Goal: Obtain resource: Download file/media

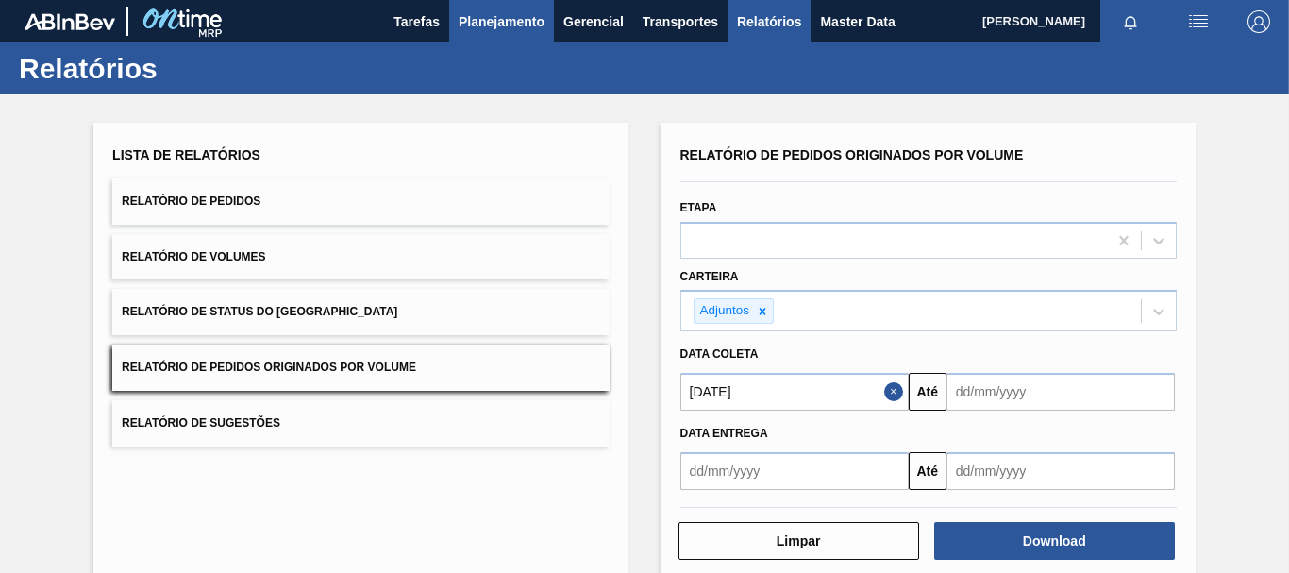
click at [508, 15] on span "Planejamento" at bounding box center [502, 21] width 86 height 23
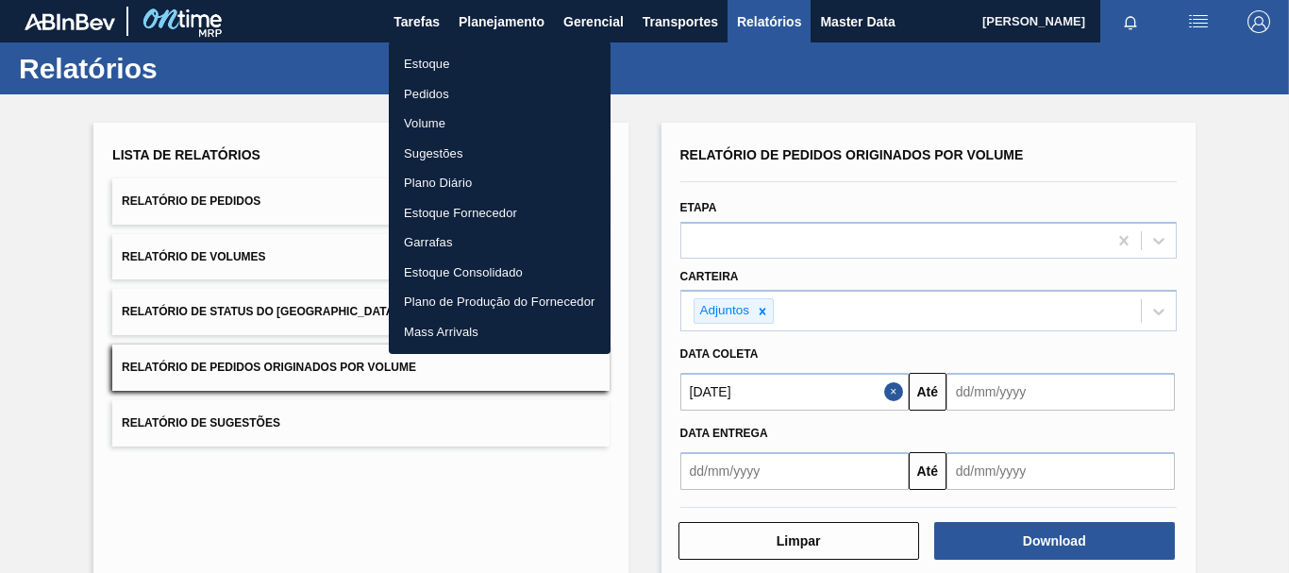
click at [434, 65] on li "Estoque" at bounding box center [500, 64] width 222 height 30
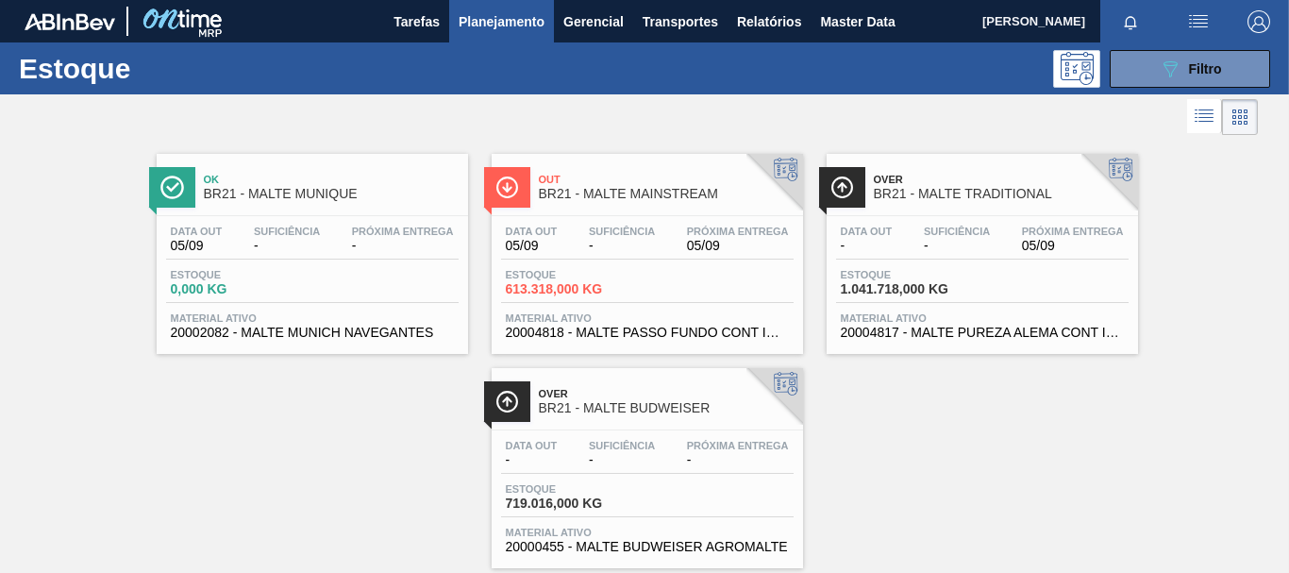
click at [333, 194] on span "BR21 - MALTE MUNIQUE" at bounding box center [331, 194] width 255 height 14
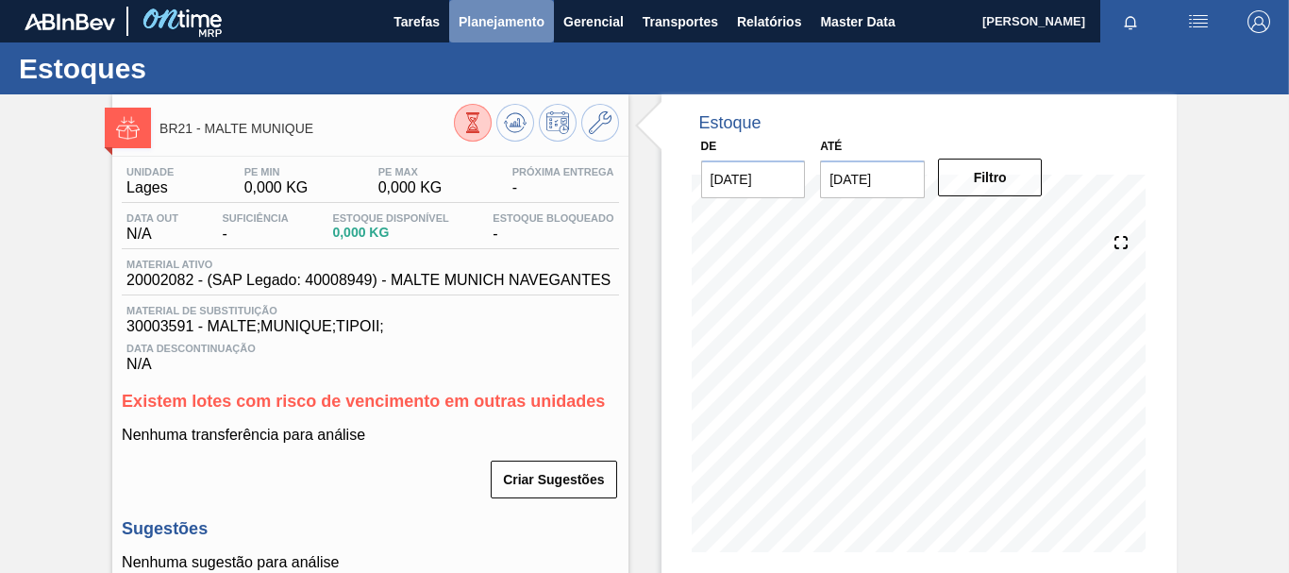
click at [477, 32] on span "Planejamento" at bounding box center [502, 21] width 86 height 23
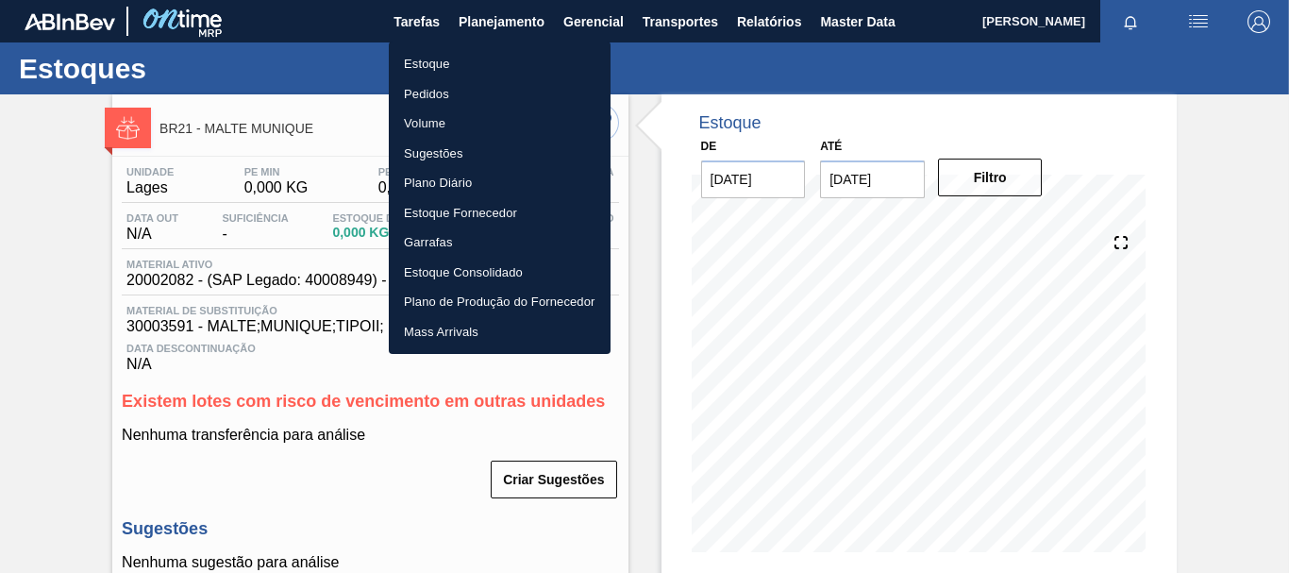
click at [440, 58] on li "Estoque" at bounding box center [500, 64] width 222 height 30
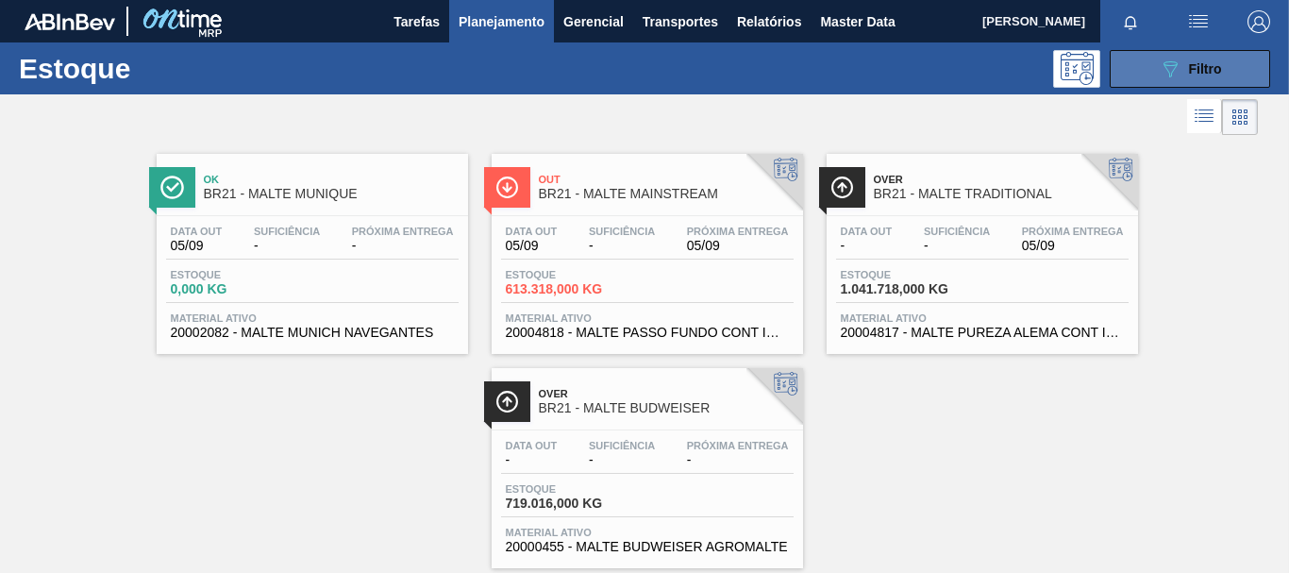
click at [1154, 75] on button "089F7B8B-B2A5-4AFE-B5C0-19BA573D28AC Filtro" at bounding box center [1190, 69] width 160 height 38
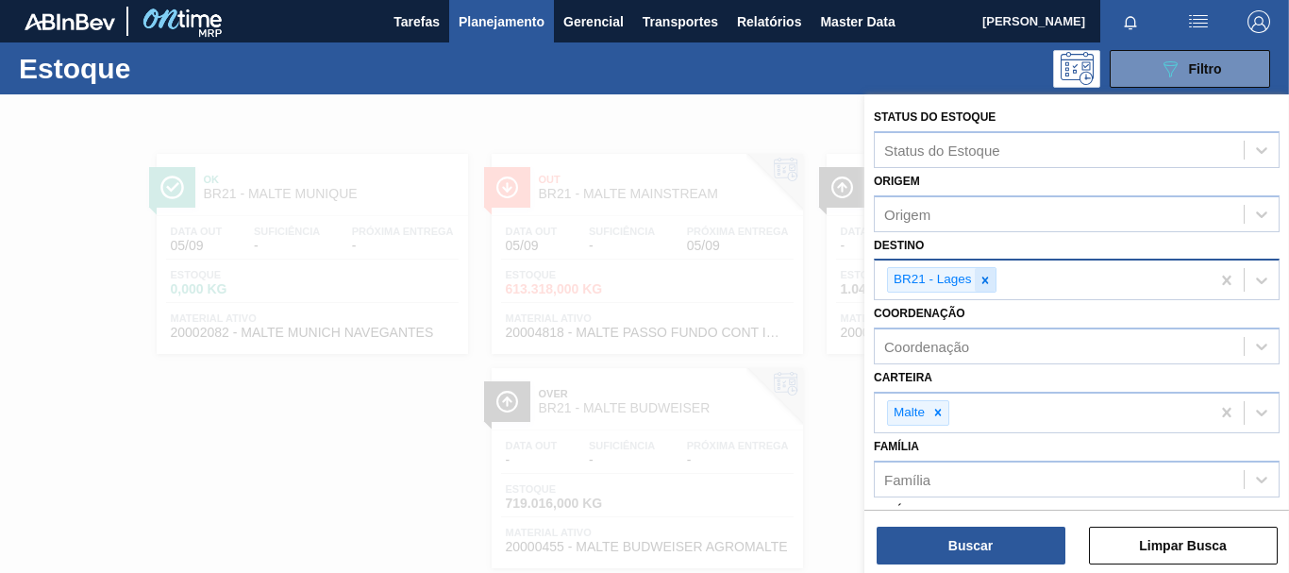
click at [990, 280] on icon at bounding box center [985, 280] width 13 height 13
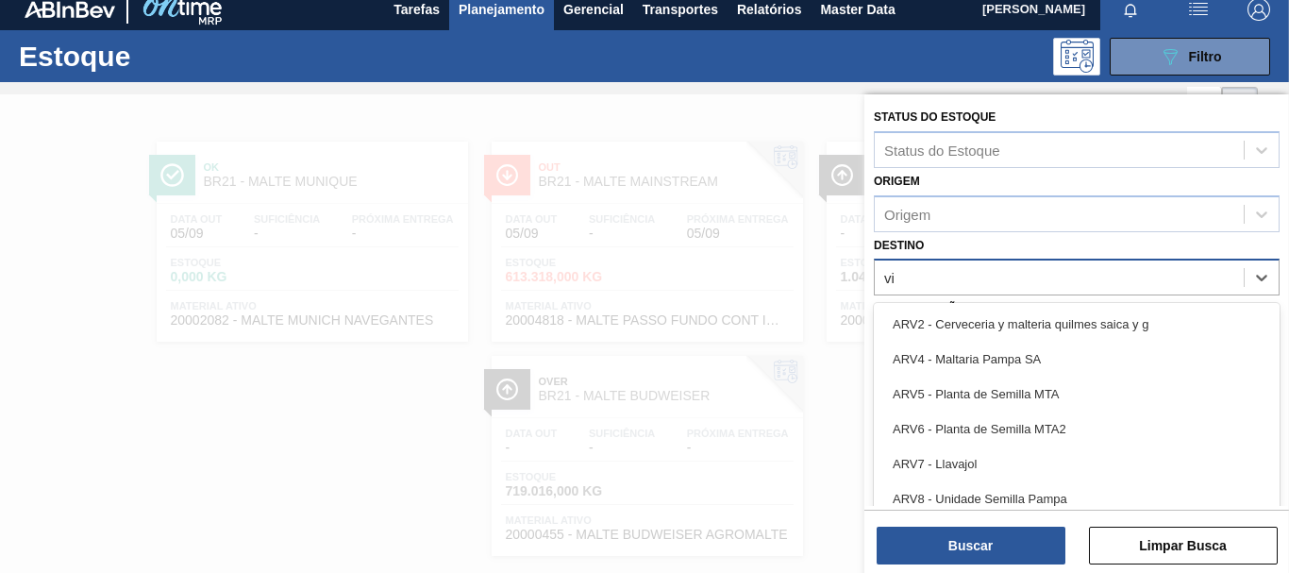
scroll to position [21, 0]
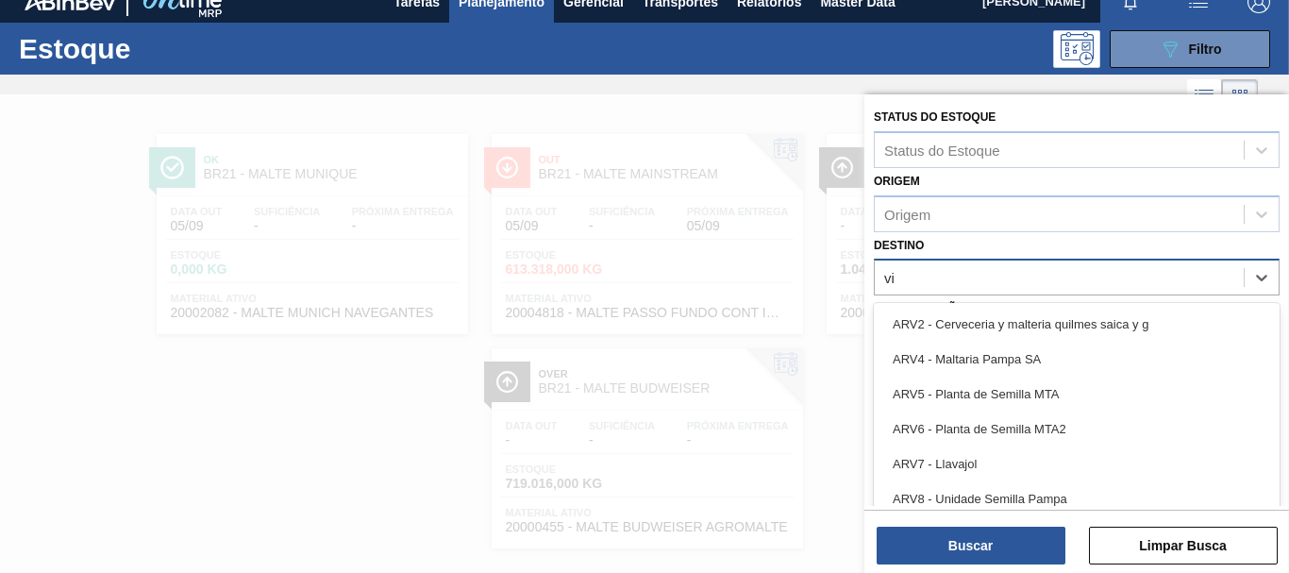
type input "via"
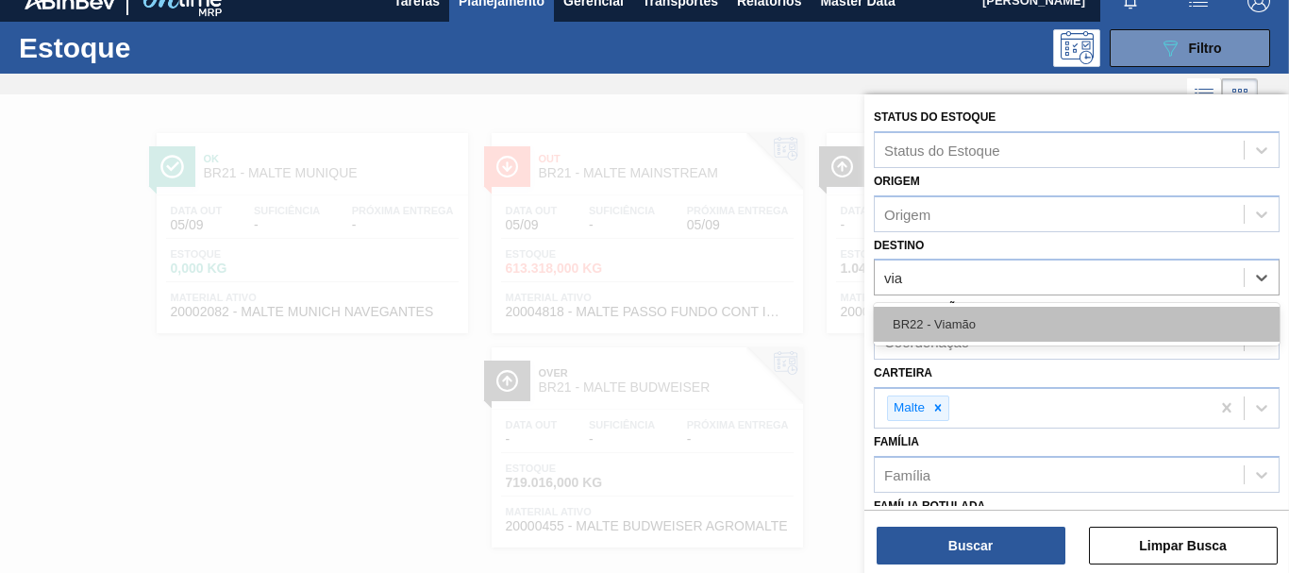
click at [954, 340] on div "BR22 - Viamão" at bounding box center [1077, 324] width 406 height 35
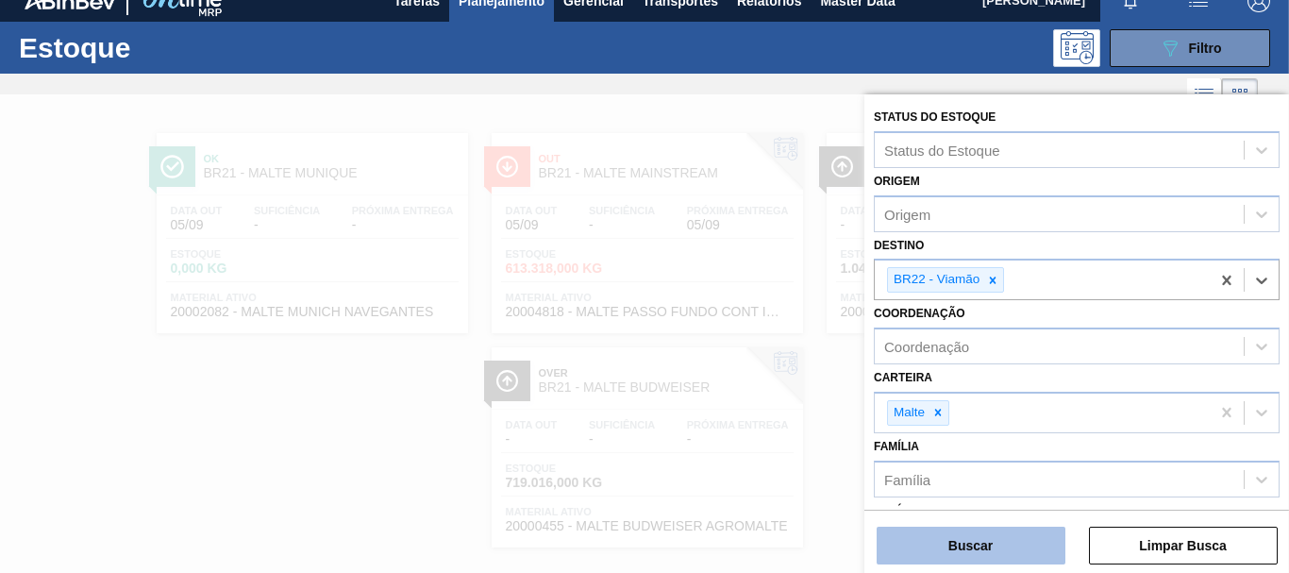
click at [1016, 556] on button "Buscar" at bounding box center [971, 546] width 189 height 38
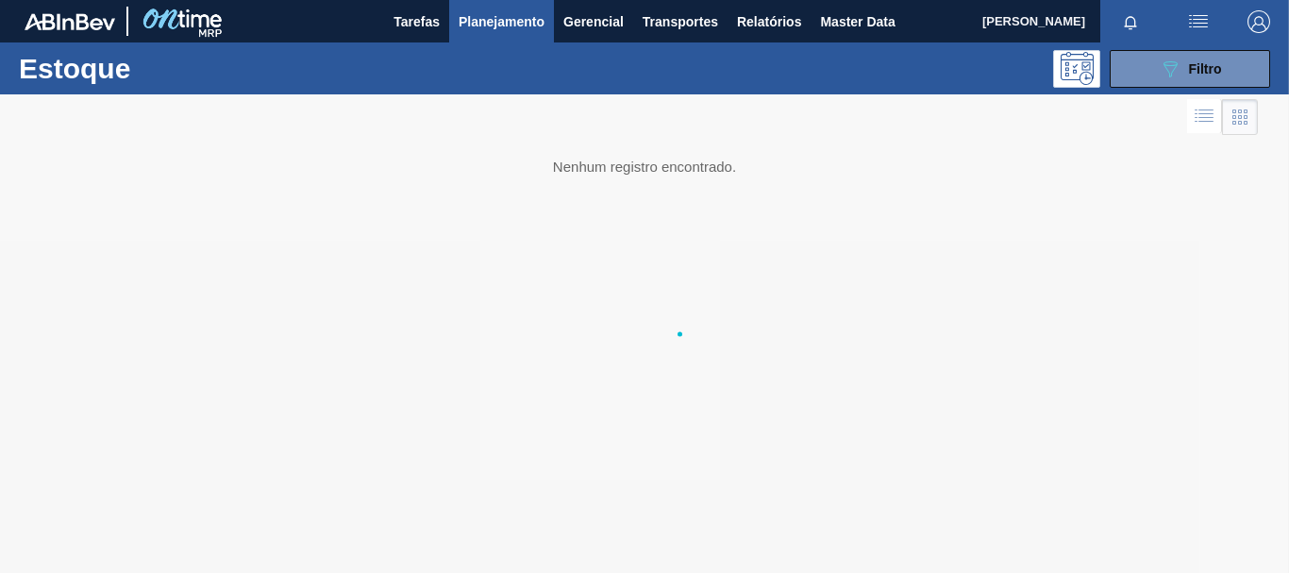
scroll to position [0, 0]
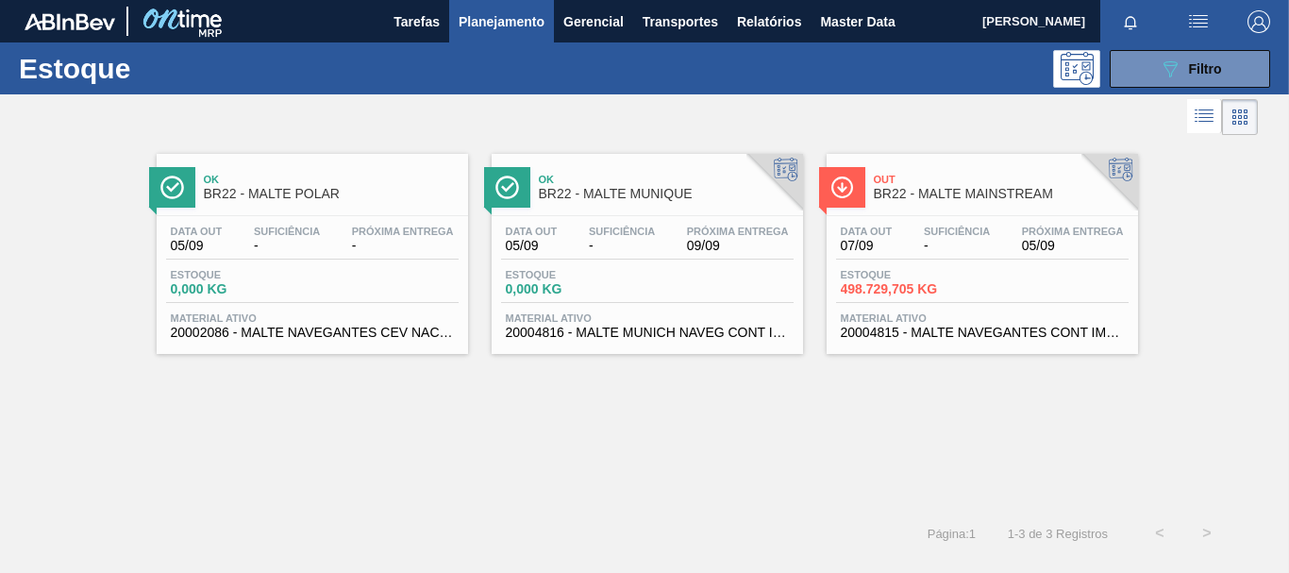
click at [637, 201] on div "Ok BR22 - MALTE MUNIQUE" at bounding box center [666, 187] width 255 height 42
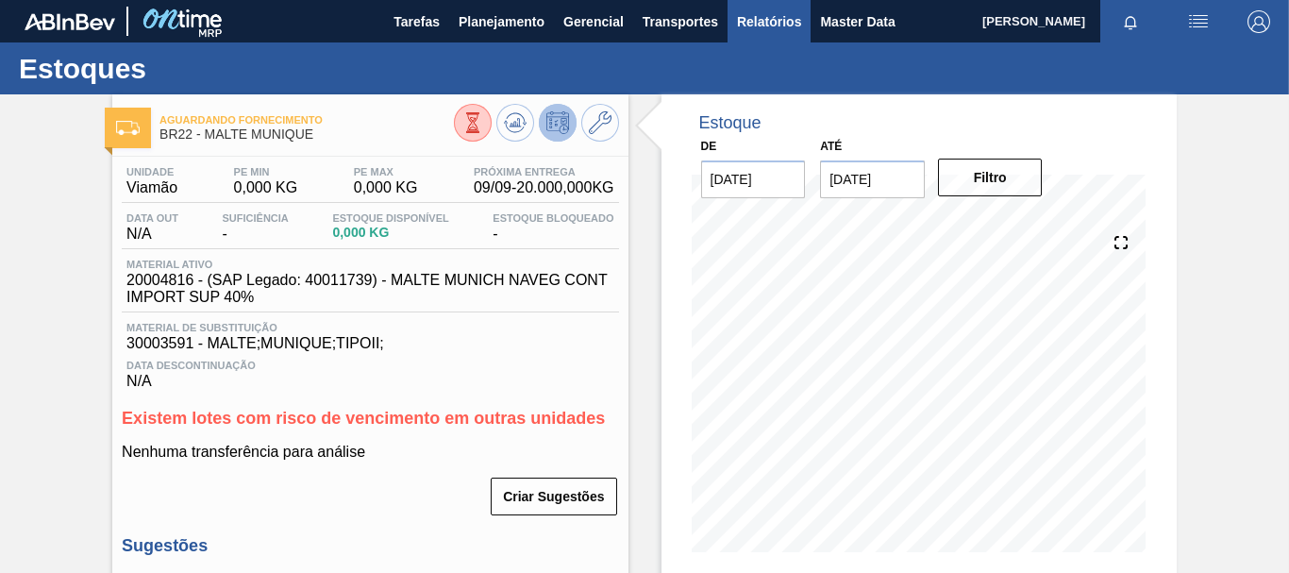
click at [782, 24] on span "Relatórios" at bounding box center [769, 21] width 64 height 23
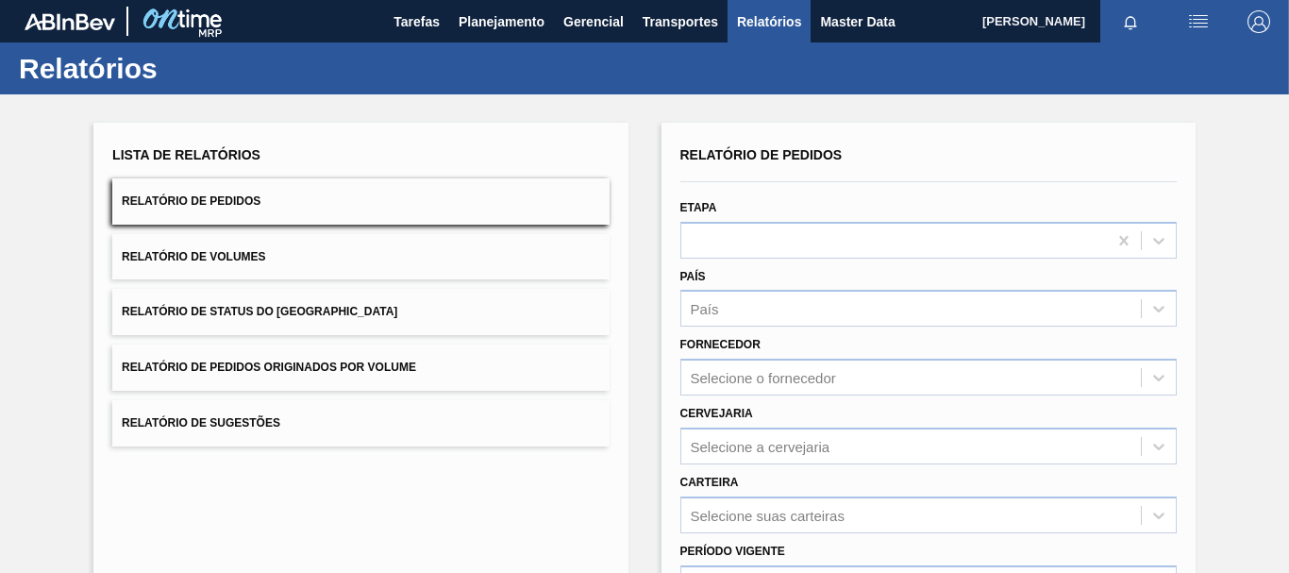
click at [294, 362] on span "Relatório de Pedidos Originados por Volume" at bounding box center [269, 367] width 294 height 13
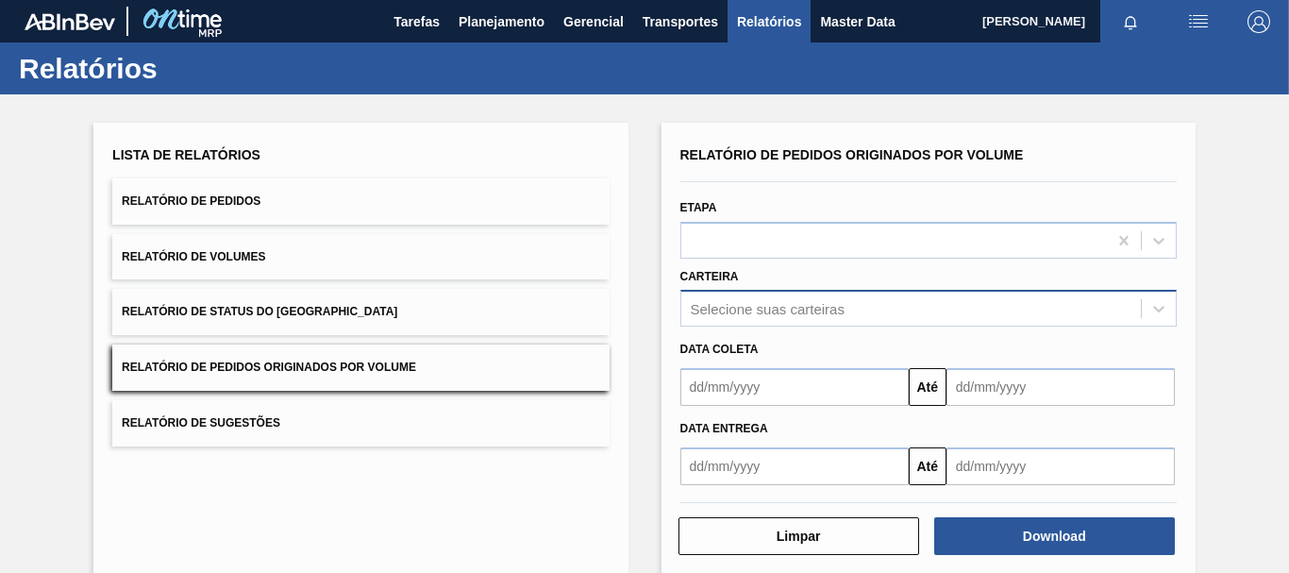
click at [704, 299] on div "Selecione suas carteiras" at bounding box center [929, 308] width 496 height 37
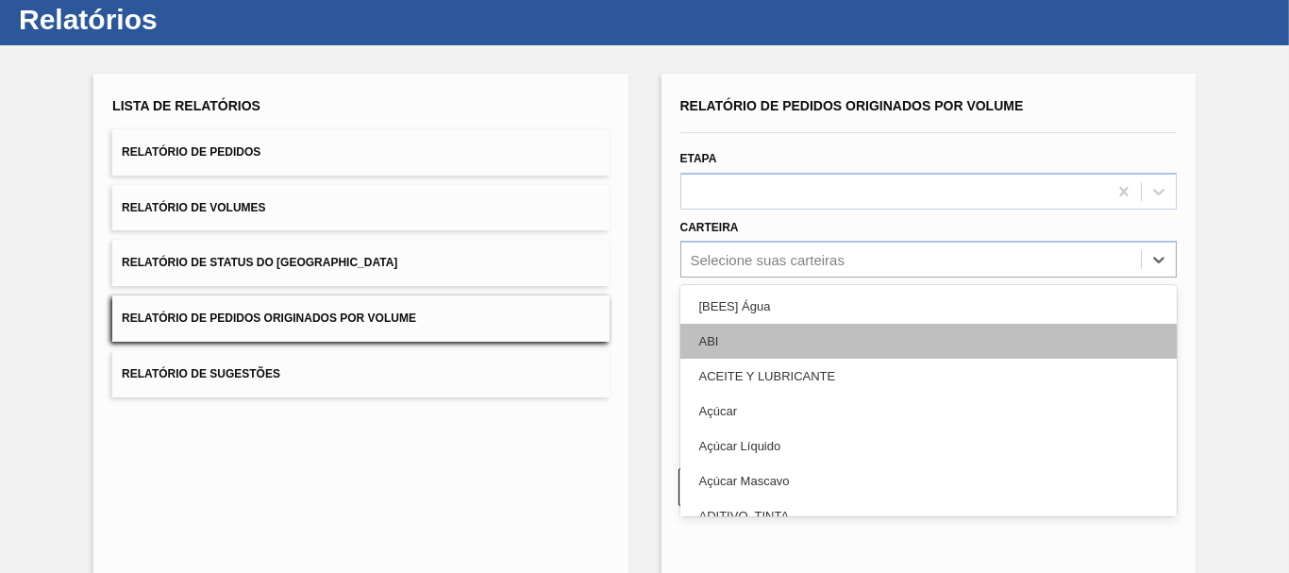
scroll to position [52, 0]
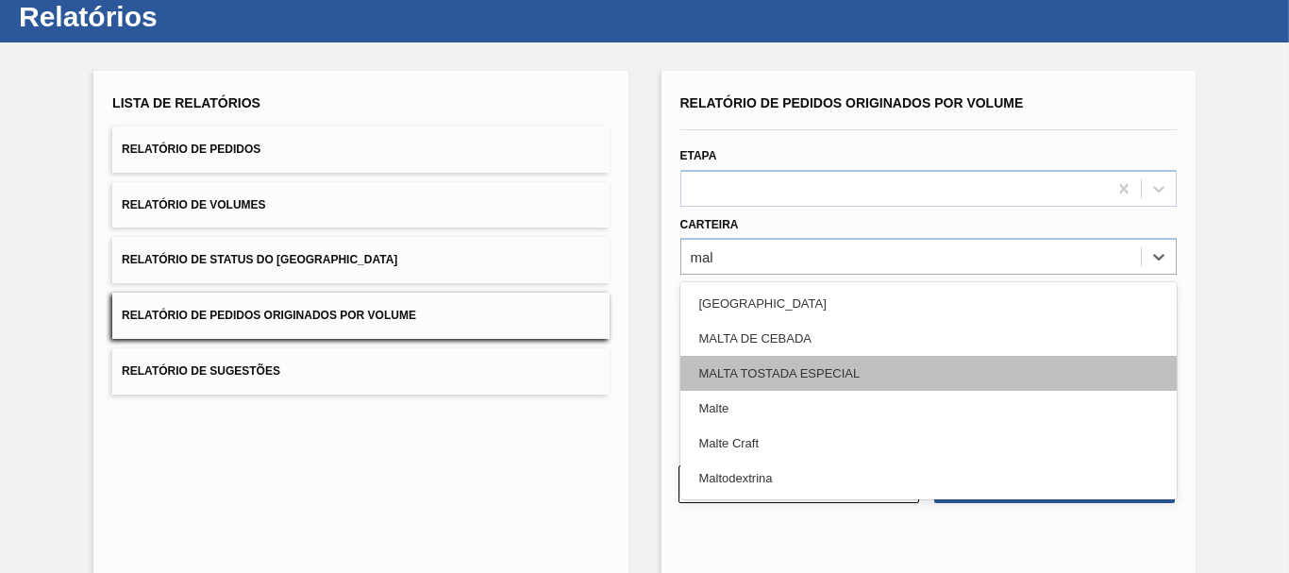
type input "malt"
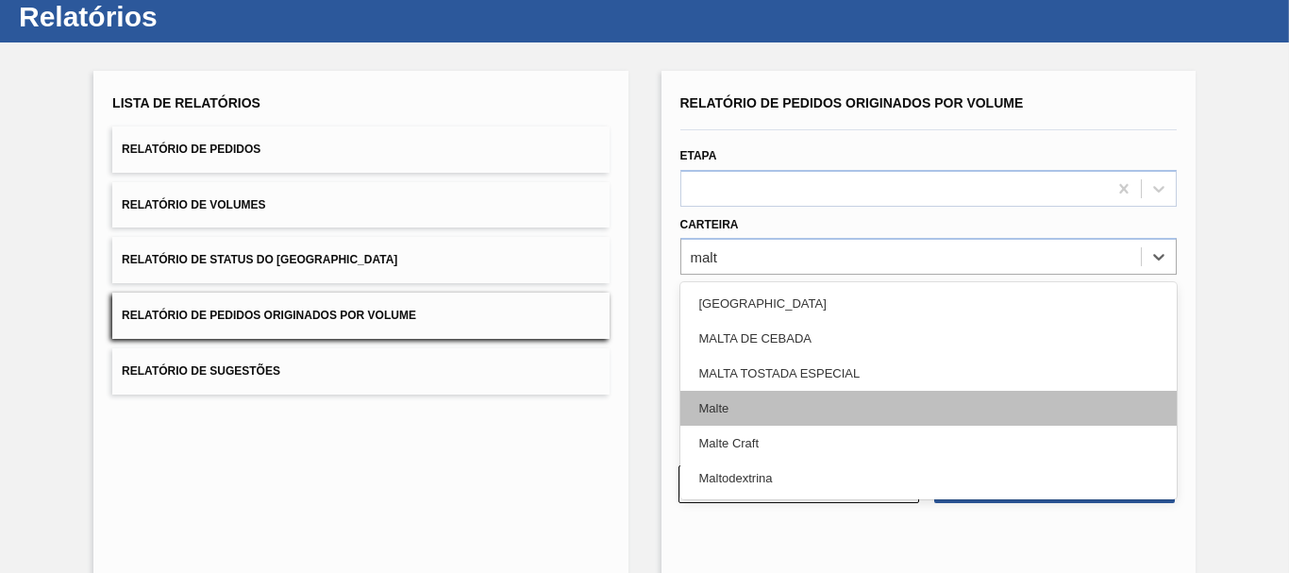
click at [754, 408] on div "Malte" at bounding box center [929, 408] width 496 height 35
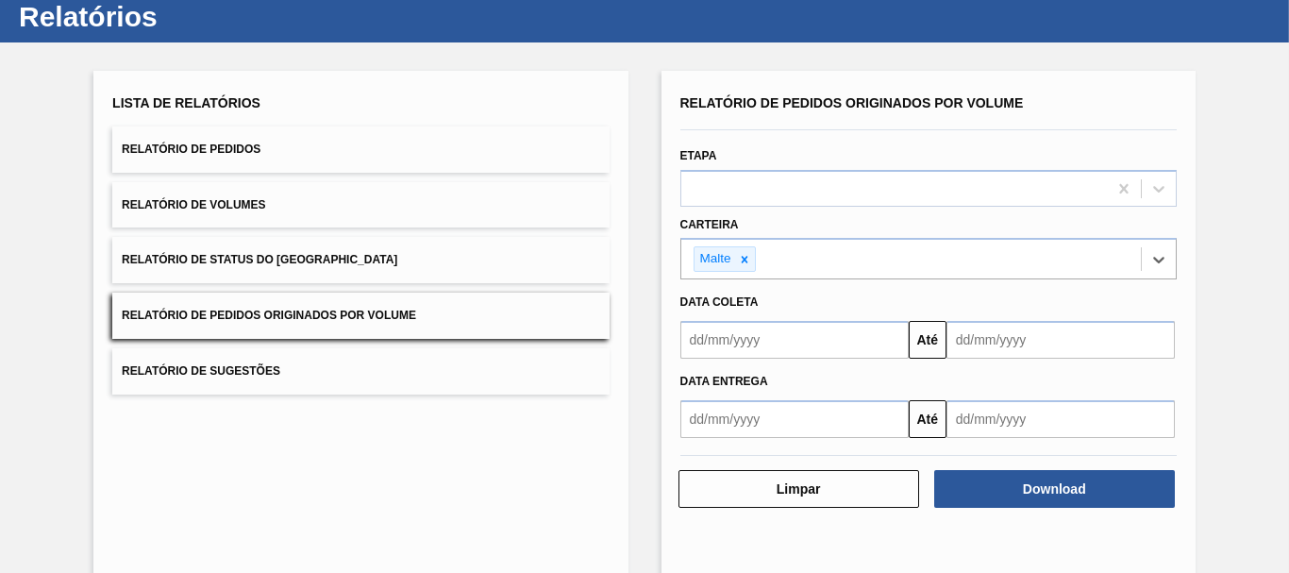
click at [766, 352] on input "text" at bounding box center [795, 340] width 228 height 38
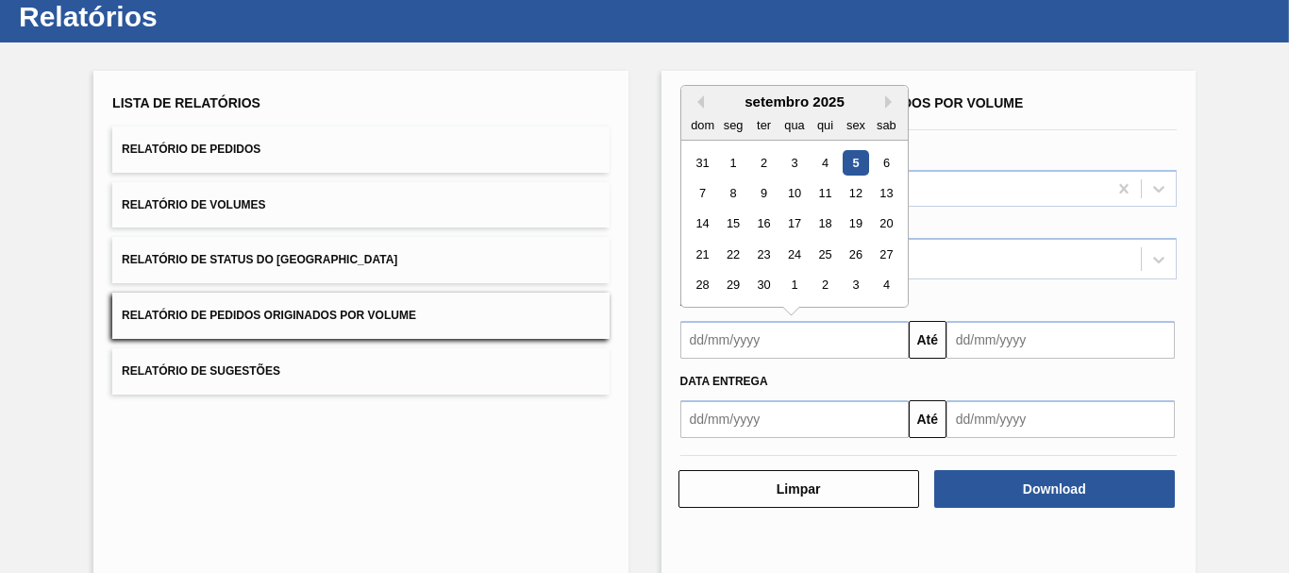
type input "[DATE]"
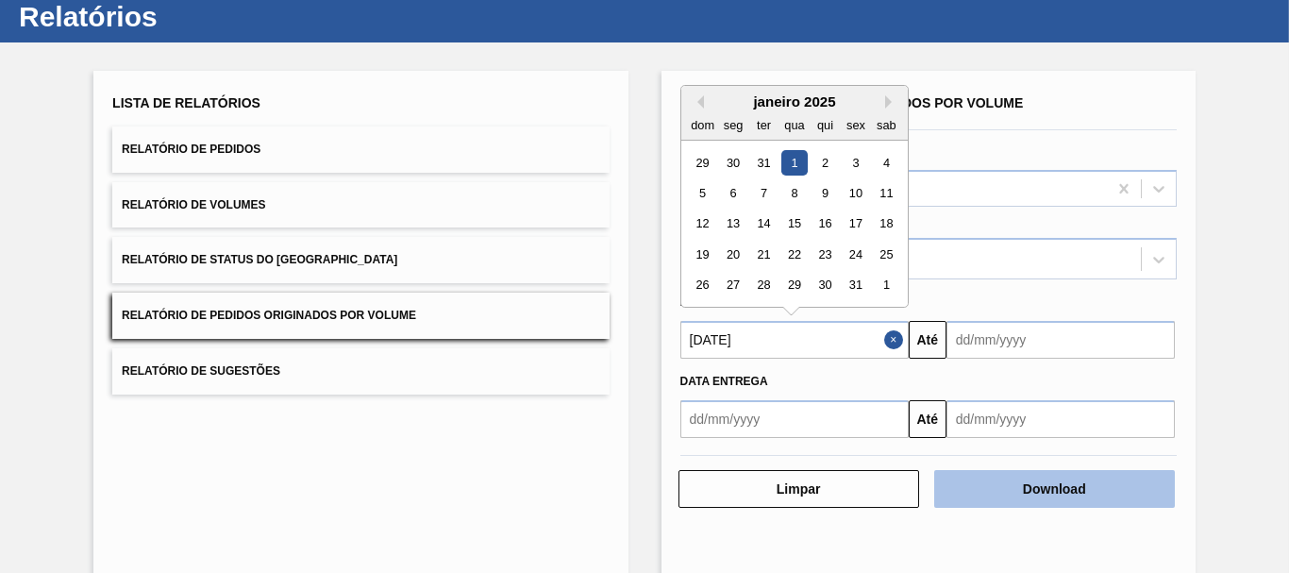
click at [1021, 487] on button "Download" at bounding box center [1054, 489] width 241 height 38
